Goal: Use online tool/utility: Utilize a website feature to perform a specific function

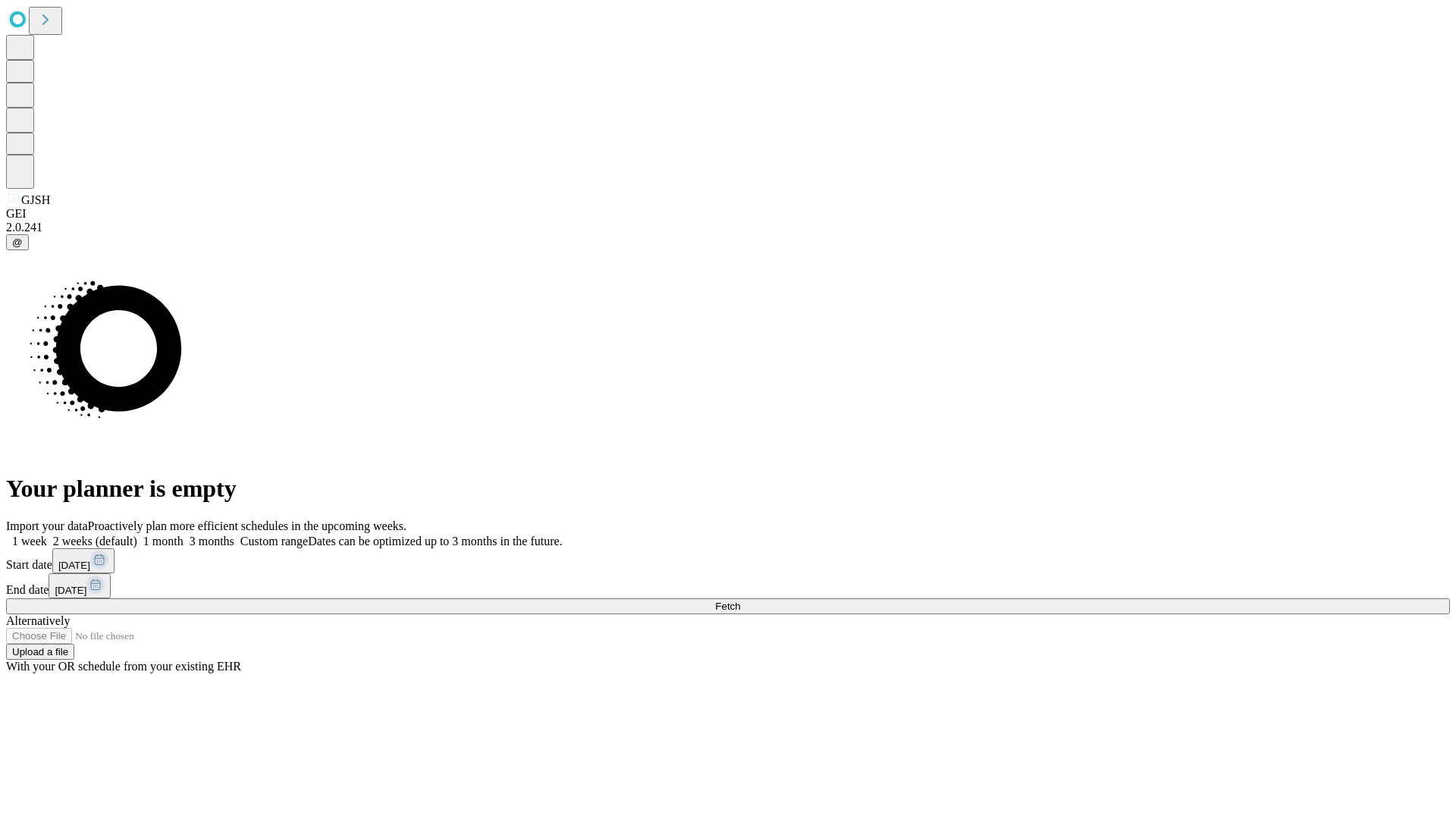
click at [740, 601] on span "Fetch" at bounding box center [727, 607] width 25 height 11
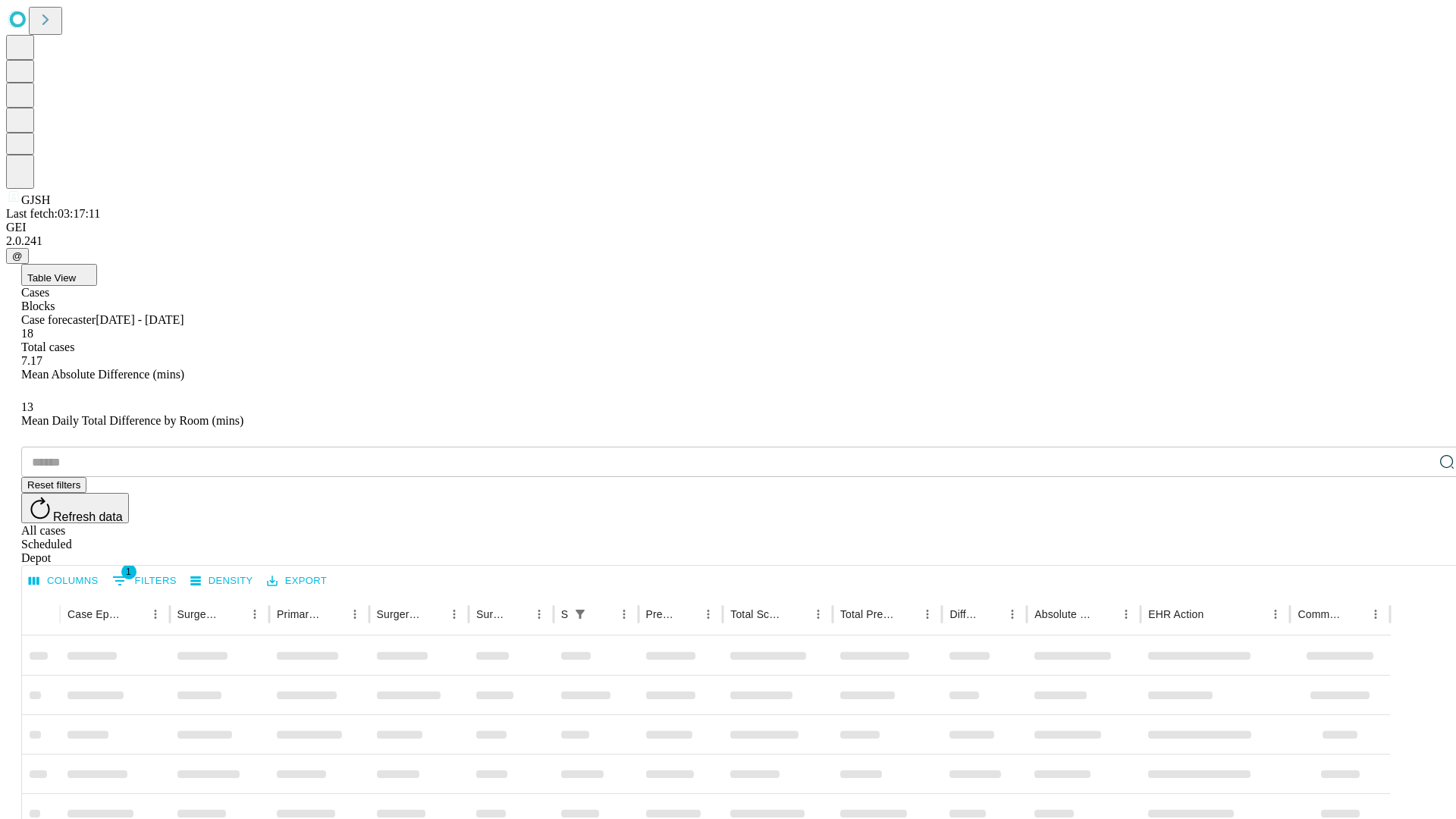
click at [76, 273] on span "Table View" at bounding box center [52, 278] width 49 height 11
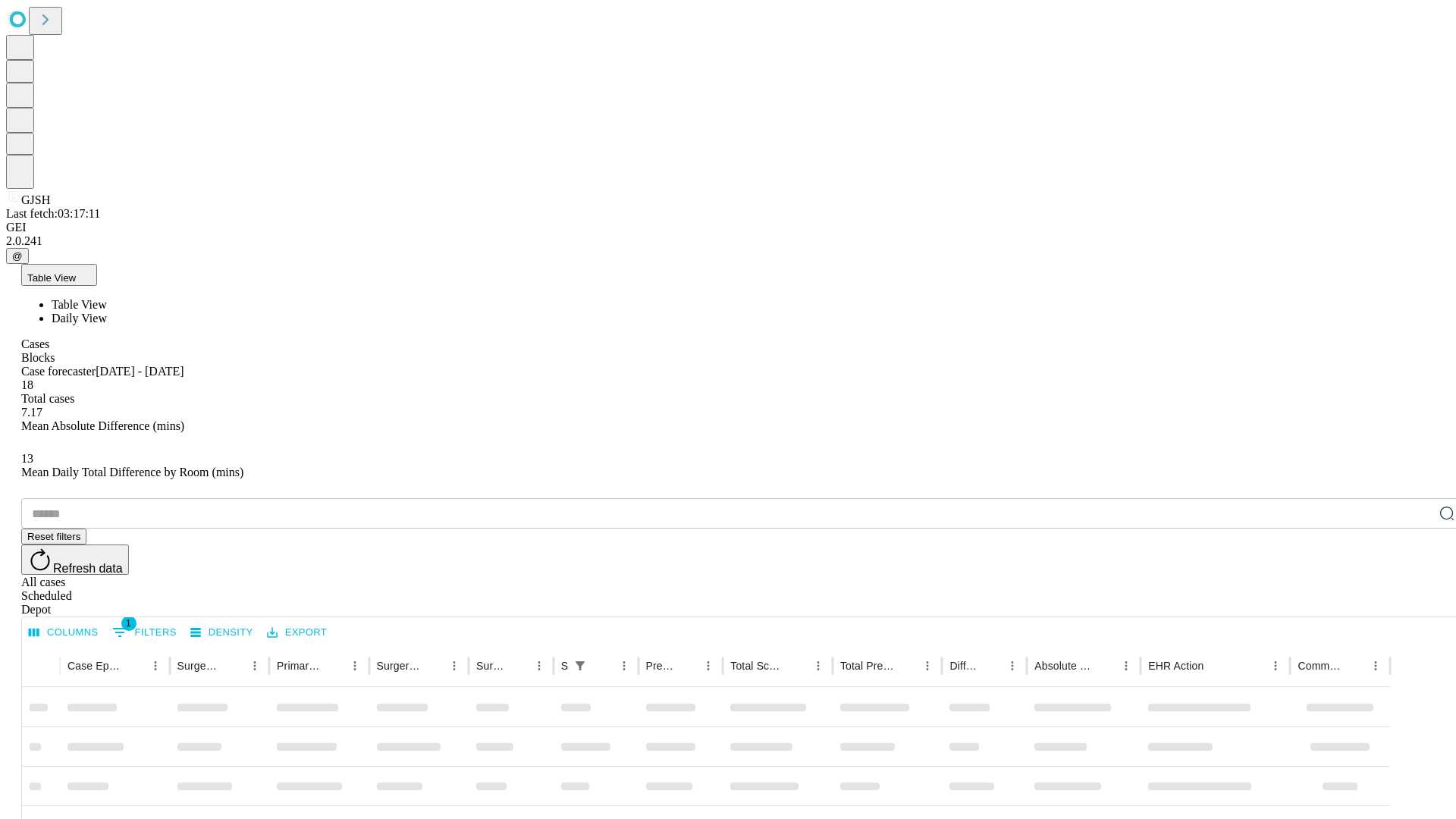
click at [107, 312] on span "Daily View" at bounding box center [79, 318] width 55 height 12
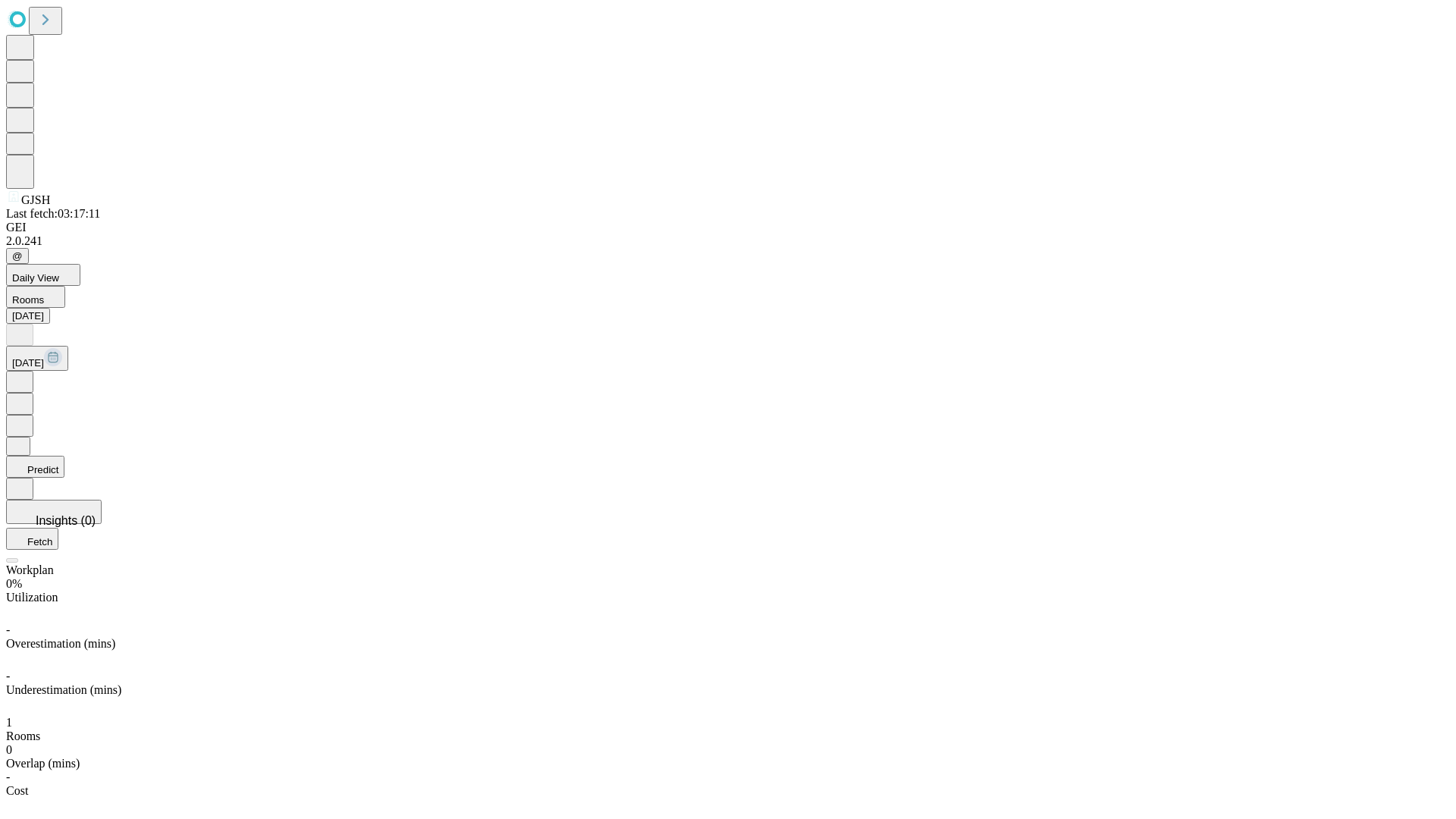
click at [64, 455] on button "Predict" at bounding box center [34, 466] width 58 height 22
